Goal: Task Accomplishment & Management: Manage account settings

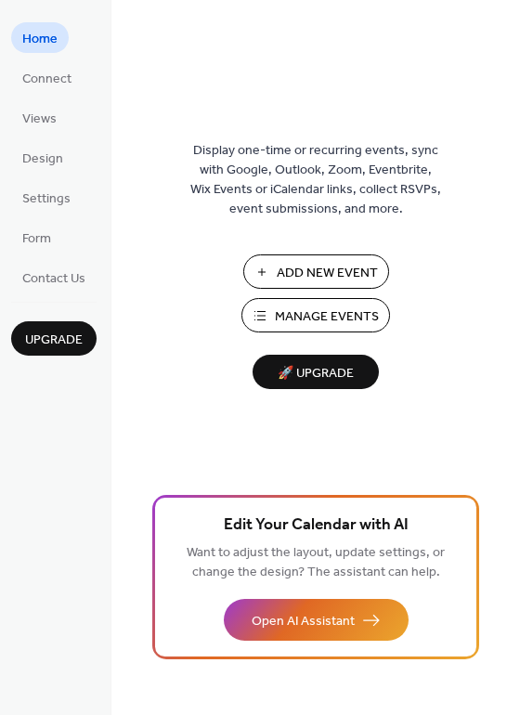
click at [306, 301] on button "Manage Events" at bounding box center [315, 315] width 149 height 34
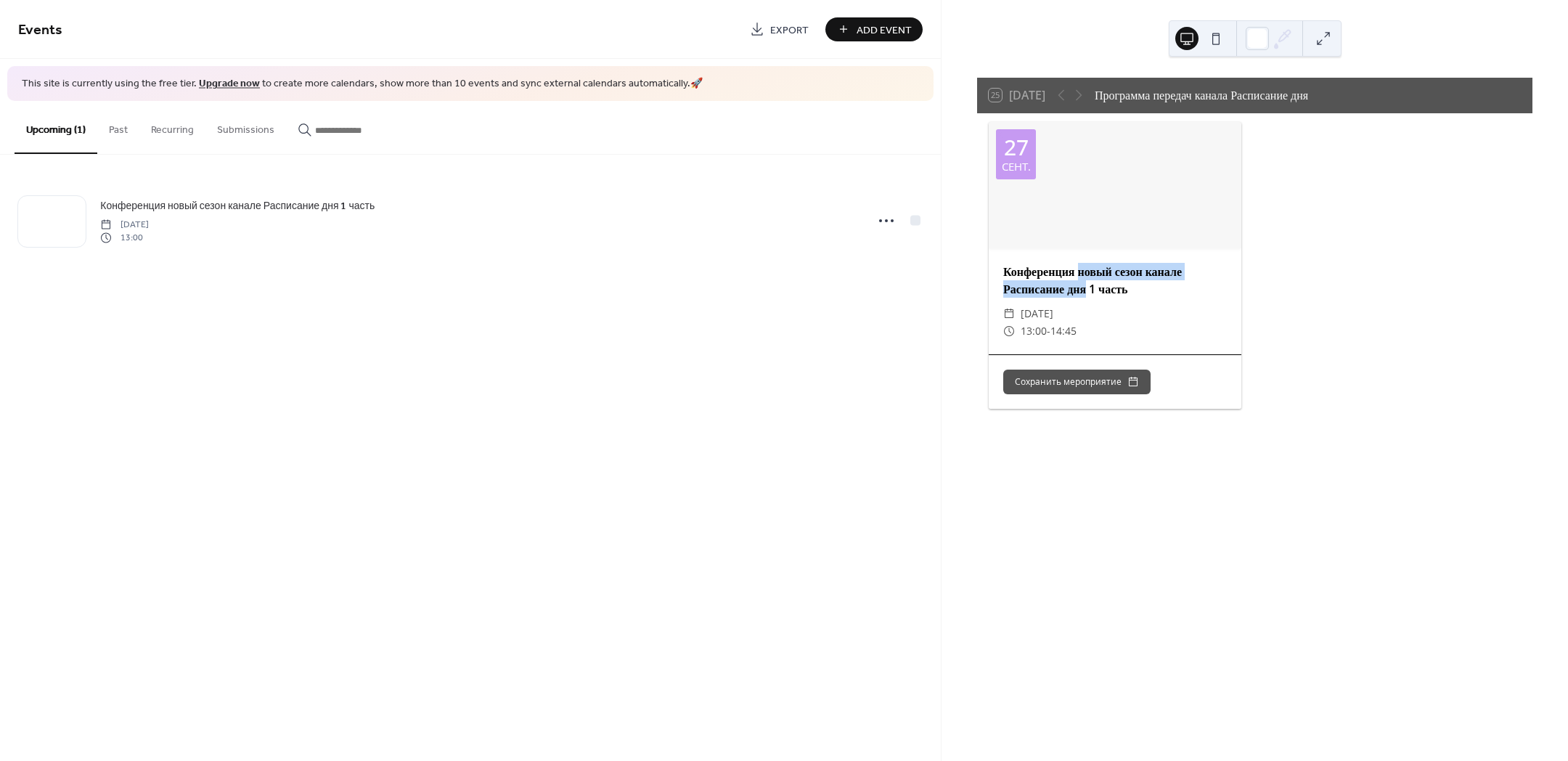
drag, startPoint x: 1087, startPoint y: 272, endPoint x: 1094, endPoint y: 292, distance: 21.2
click at [1094, 292] on div "Конференция новый сезон канале Расписание дня 1 часть" at bounding box center [1115, 280] width 252 height 35
click at [1006, 271] on div "Конференция новый сезон канале Расписание дня 1 часть" at bounding box center [1115, 280] width 252 height 35
drag, startPoint x: 1001, startPoint y: 271, endPoint x: 1095, endPoint y: 289, distance: 95.7
click at [1095, 289] on div "Конференция новый сезон канале Расписание дня 1 часть" at bounding box center [1115, 280] width 252 height 35
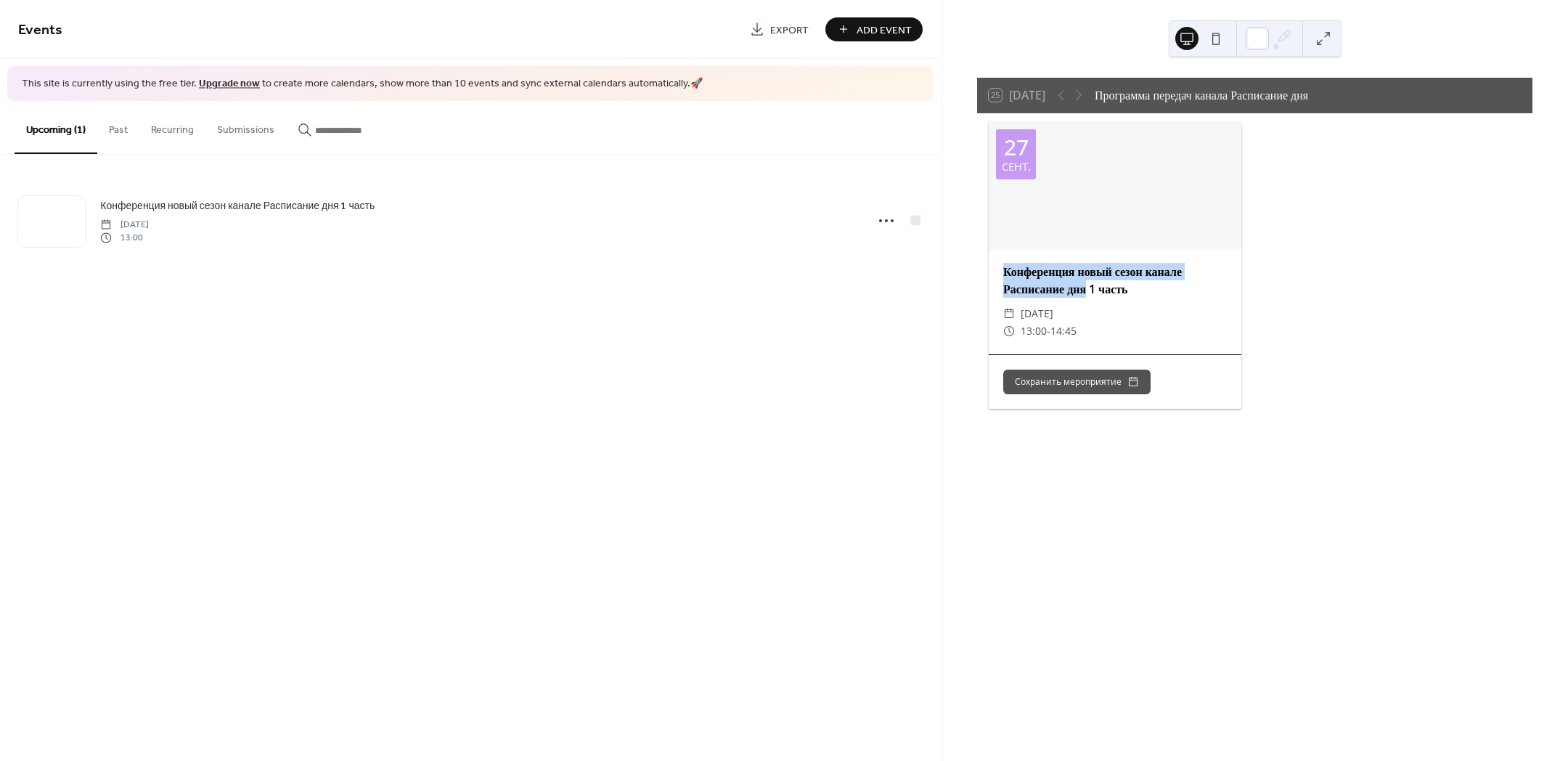
copy div "Конференция новый сезон канале Расписание дня"
